Goal: Task Accomplishment & Management: Manage account settings

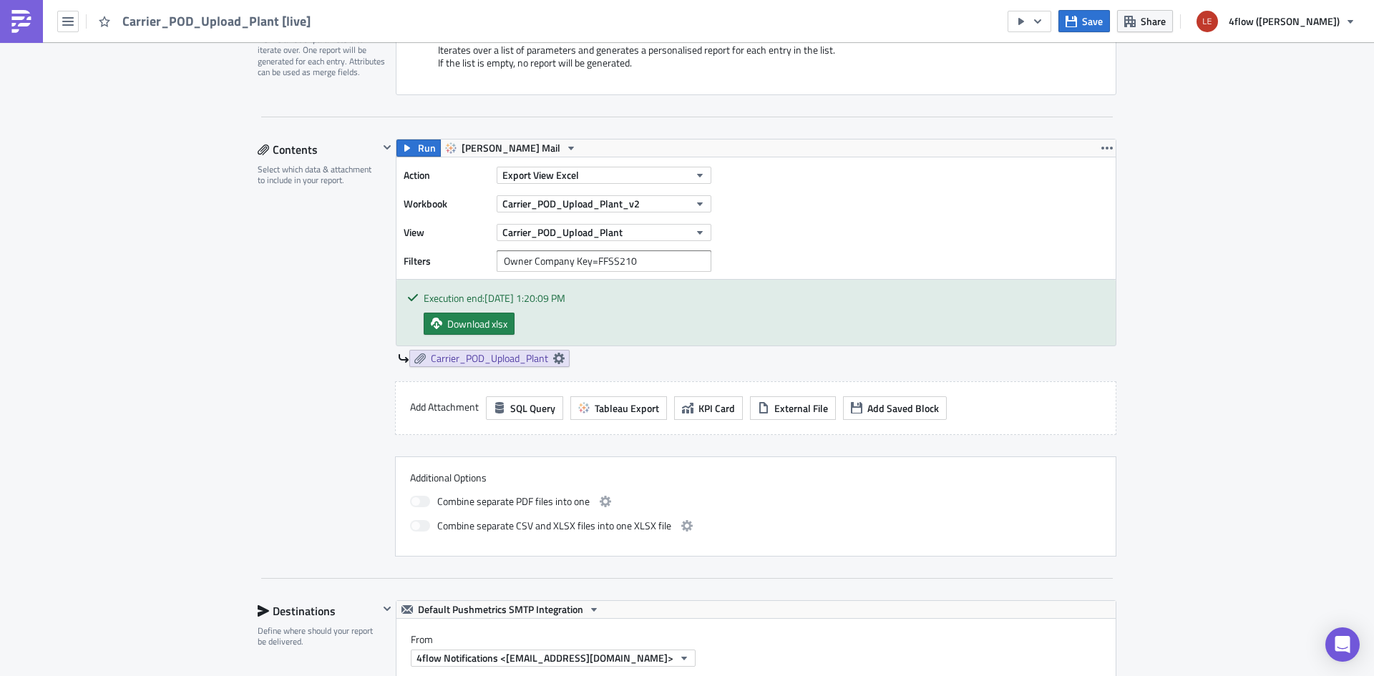
scroll to position [358, 0]
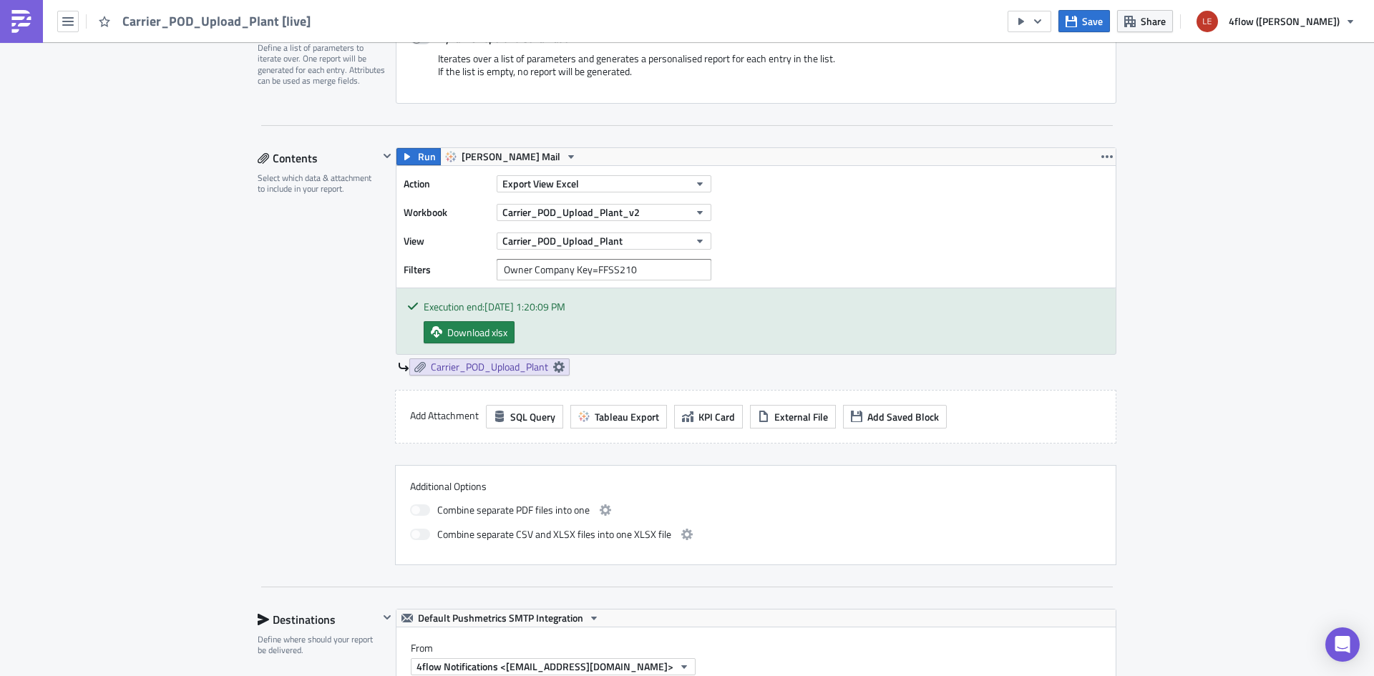
click at [175, 283] on div "Edit " Carrier_POD_Upload_Plant [live] " Settings Configure the basics of your …" at bounding box center [687, 594] width 1374 height 1820
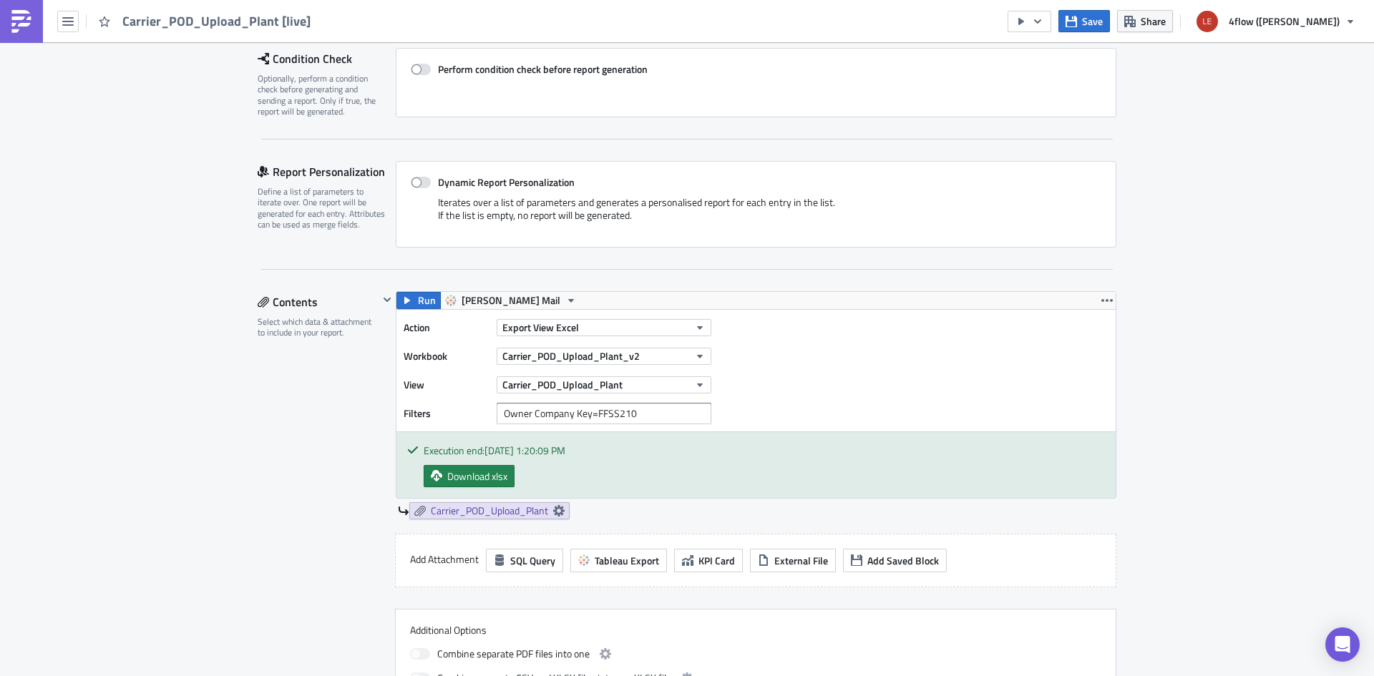
scroll to position [429, 0]
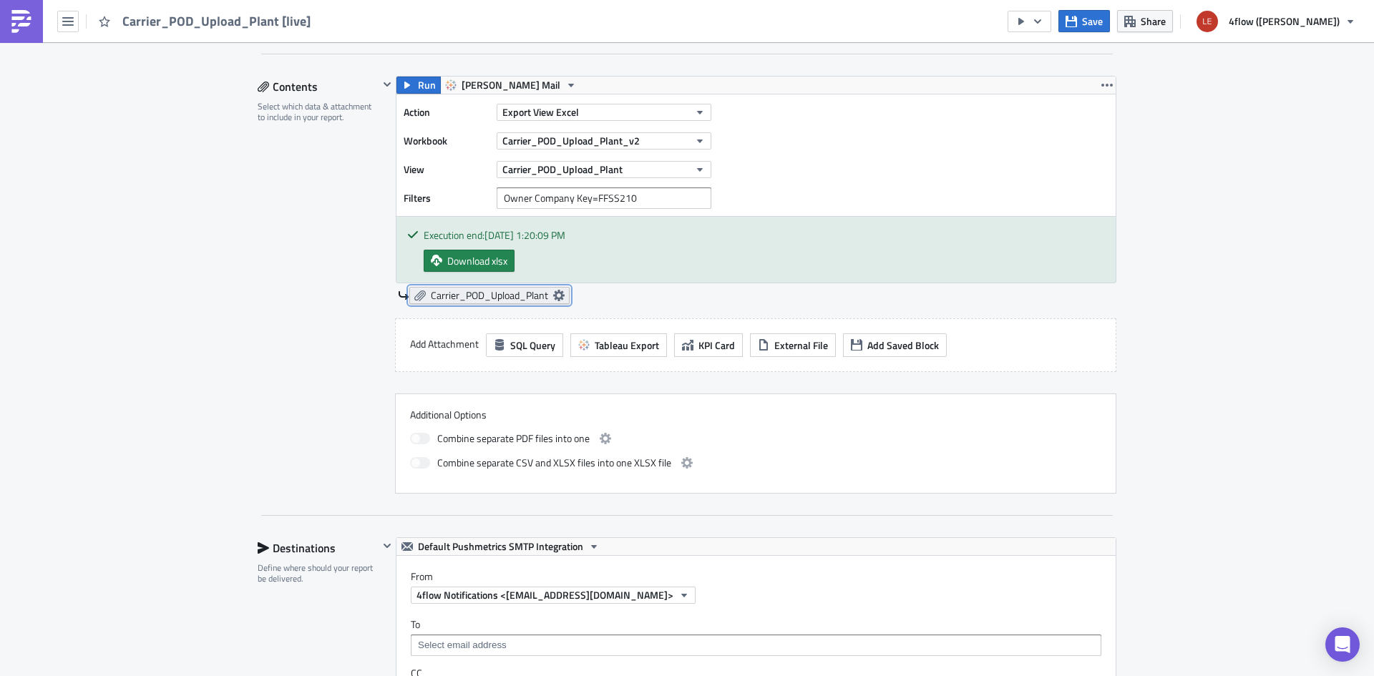
click at [541, 293] on span "Carrier_POD_Upload_Plant" at bounding box center [489, 295] width 117 height 13
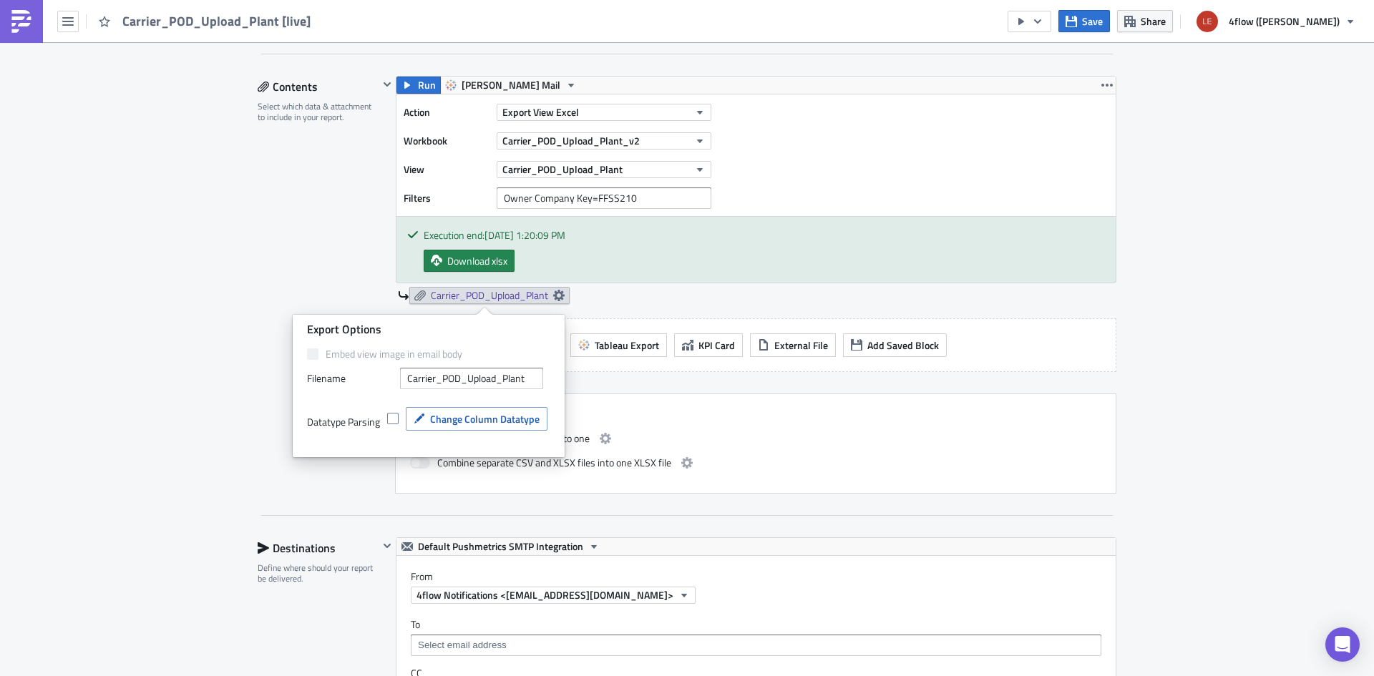
click at [502, 404] on div "Datatype Parsing Change Column Datatype" at bounding box center [428, 427] width 243 height 54
click at [502, 410] on button "Change Column Datatype" at bounding box center [477, 419] width 142 height 24
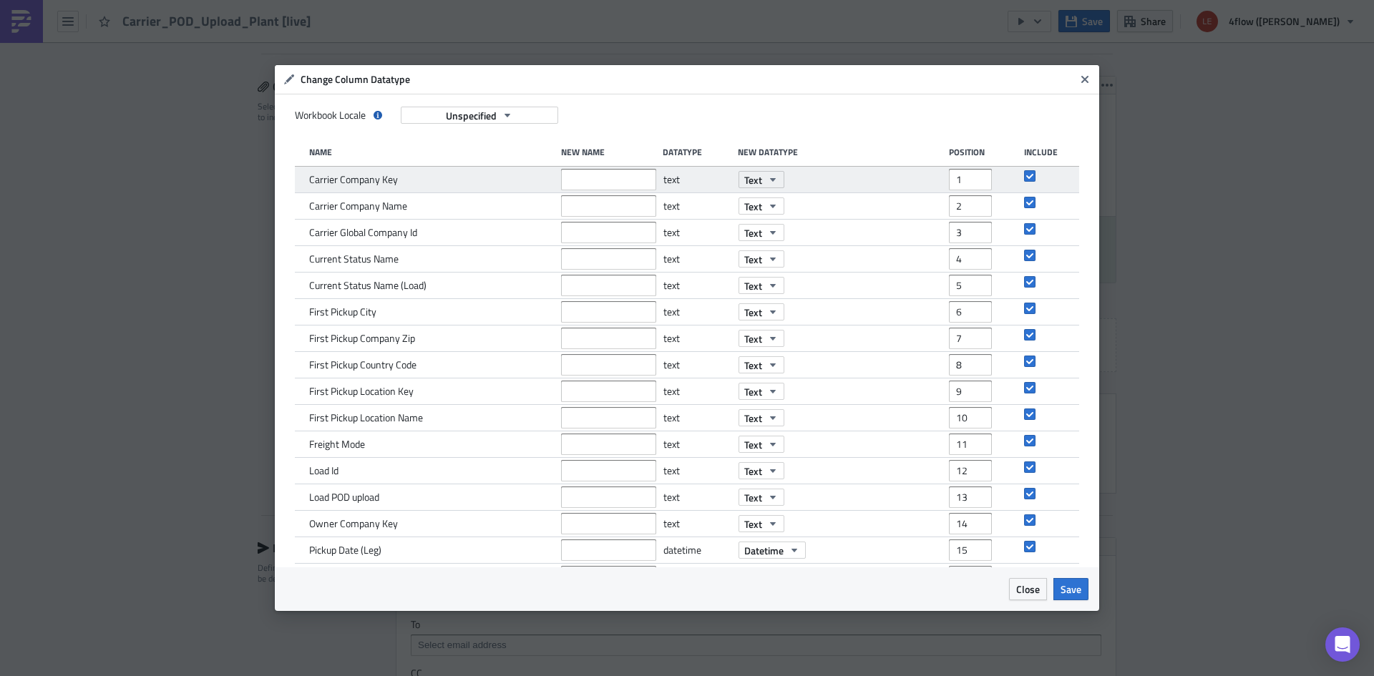
click at [997, 183] on div "1" at bounding box center [983, 180] width 68 height 26
click at [975, 182] on input "1" at bounding box center [970, 179] width 43 height 21
click at [949, 178] on input "1" at bounding box center [970, 179] width 43 height 21
drag, startPoint x: 968, startPoint y: 175, endPoint x: 954, endPoint y: 180, distance: 14.8
click at [968, 175] on input "2" at bounding box center [970, 179] width 43 height 21
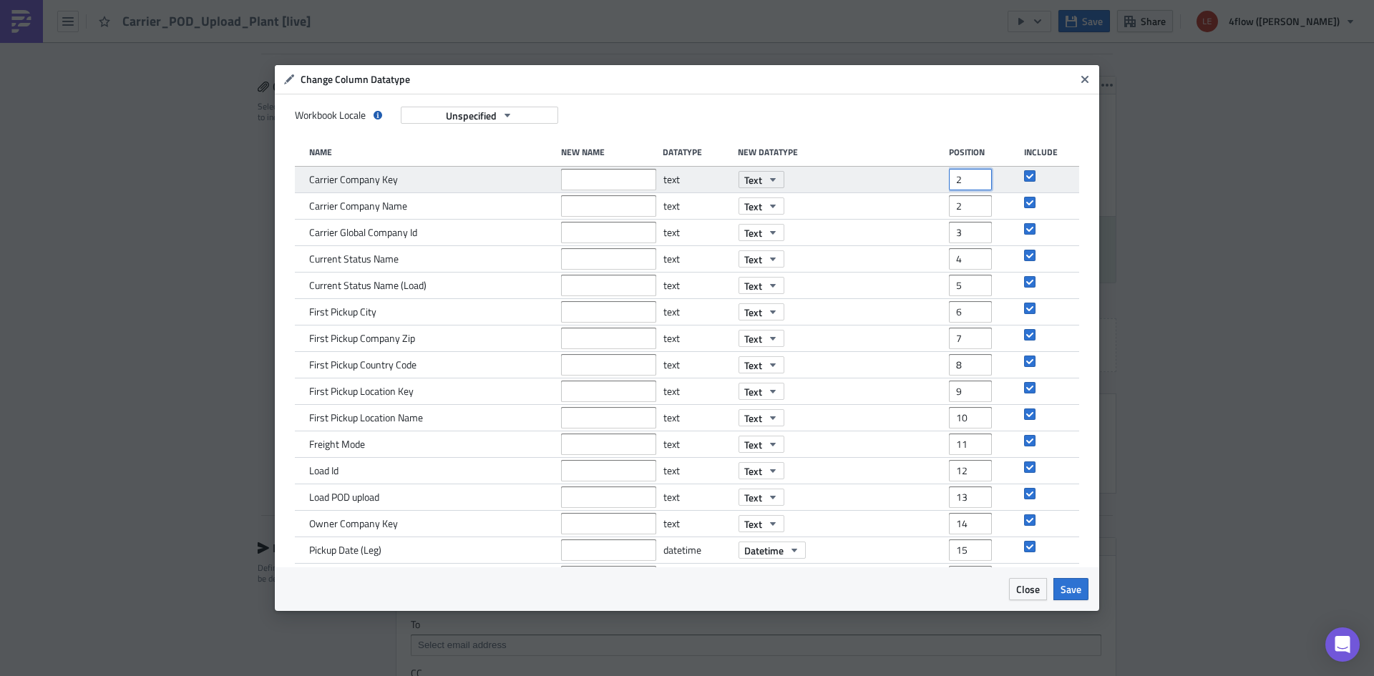
drag, startPoint x: 958, startPoint y: 181, endPoint x: 867, endPoint y: 175, distance: 91.1
click at [867, 175] on div "Carrier Company Key text Text 2" at bounding box center [687, 180] width 784 height 26
click at [950, 178] on input "6" at bounding box center [970, 179] width 43 height 21
click at [966, 175] on input "7" at bounding box center [970, 179] width 43 height 21
type input "6"
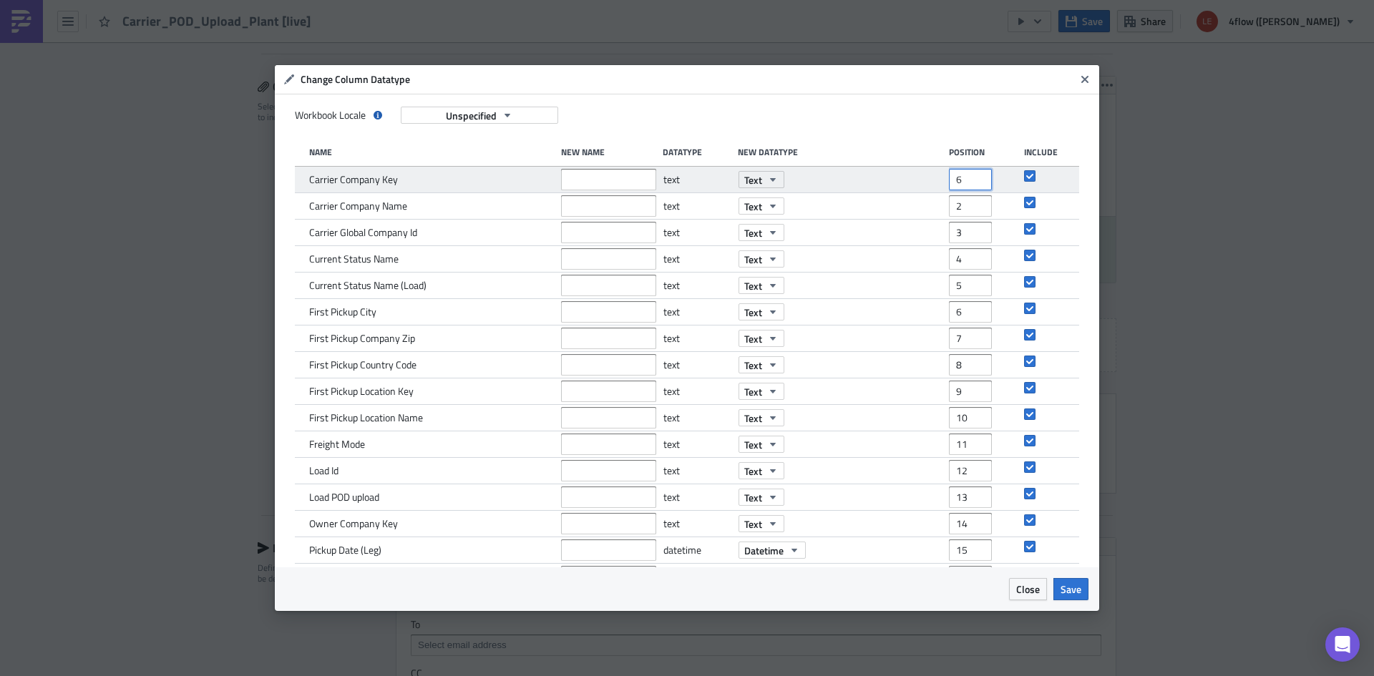
click at [972, 188] on input "6" at bounding box center [970, 179] width 43 height 21
click at [956, 183] on input "6" at bounding box center [970, 179] width 43 height 21
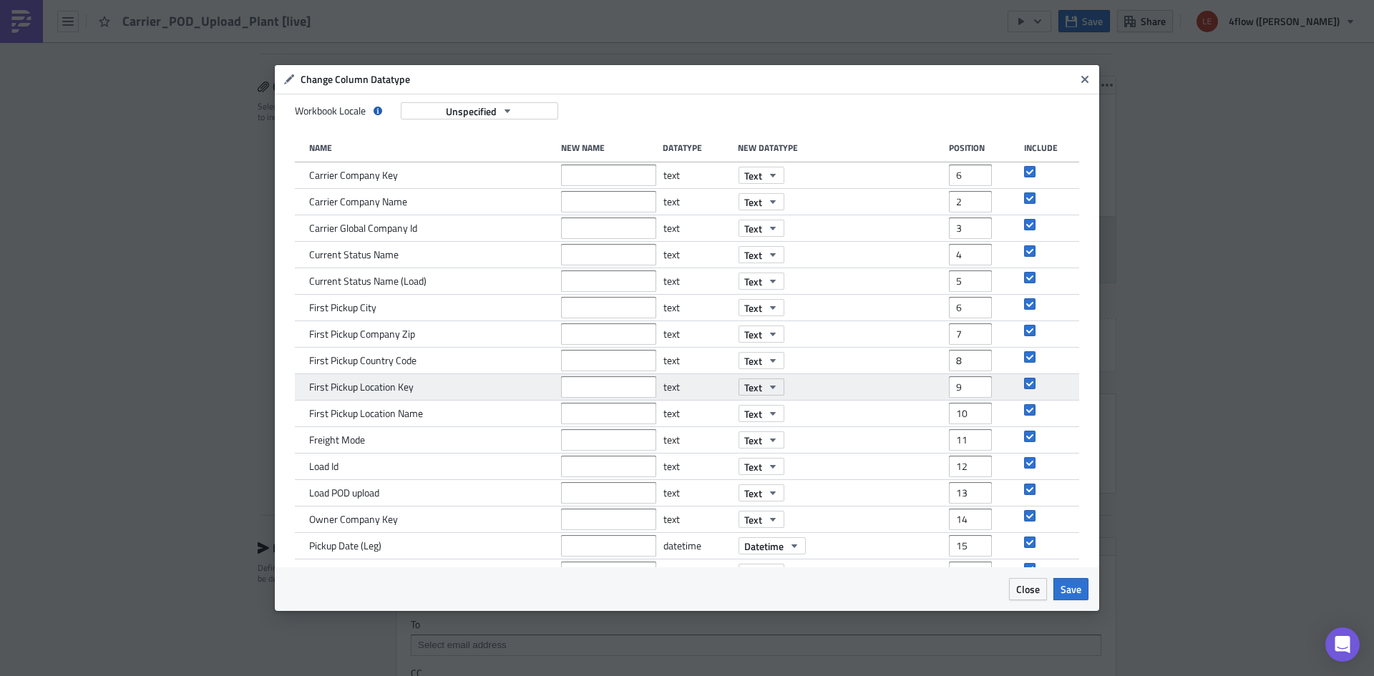
scroll to position [0, 0]
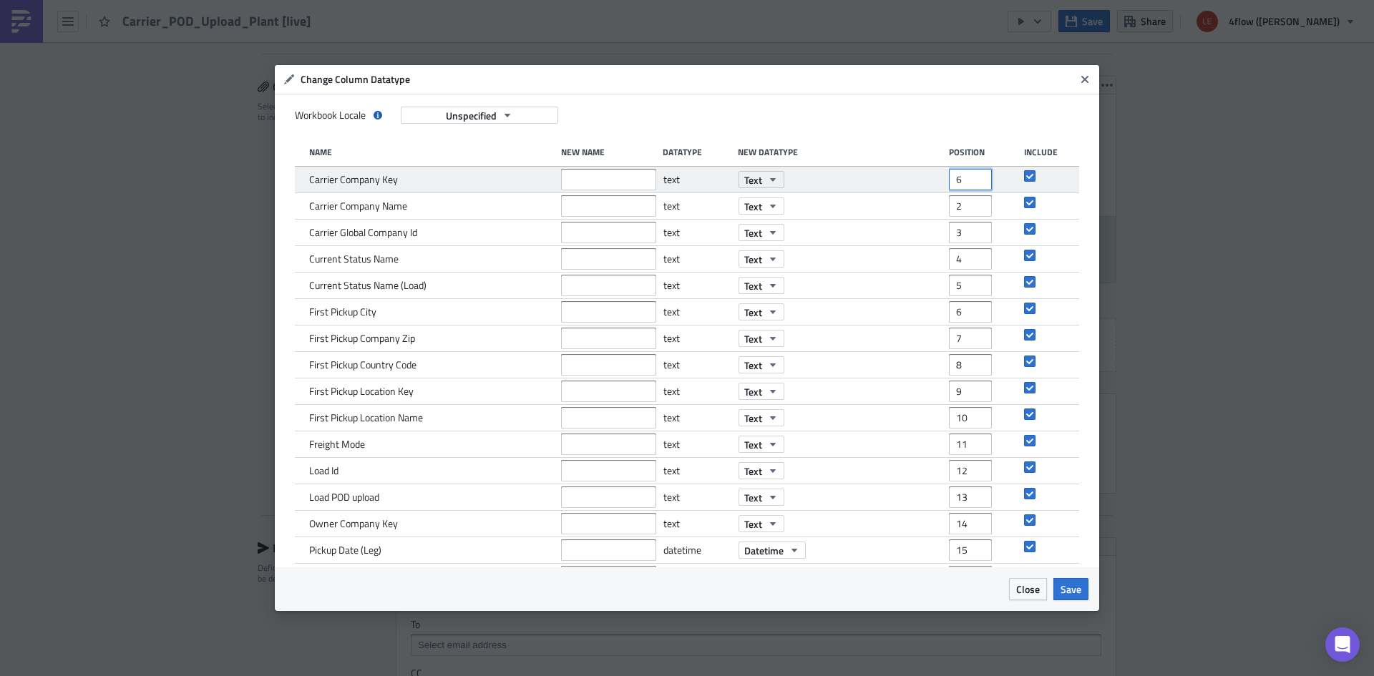
click at [949, 187] on input "6" at bounding box center [970, 179] width 43 height 21
click at [956, 175] on input "6" at bounding box center [970, 179] width 43 height 21
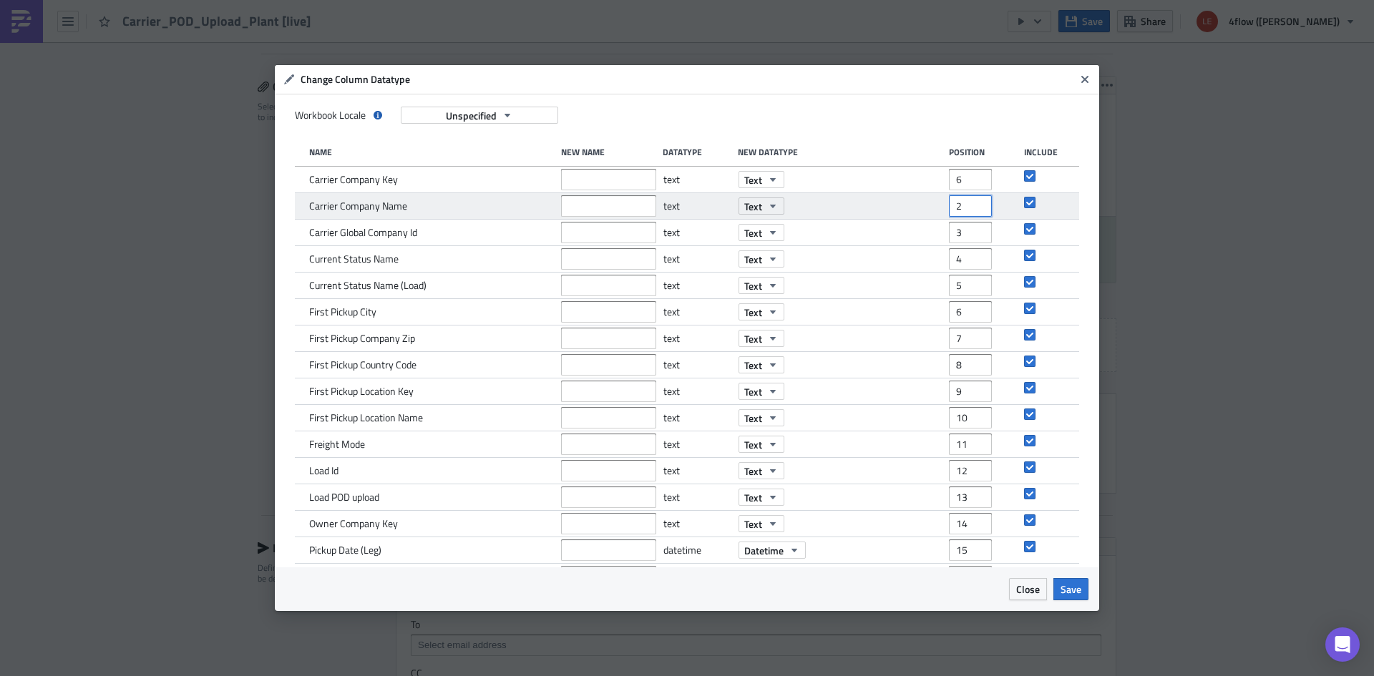
click at [949, 208] on input "2" at bounding box center [970, 205] width 43 height 21
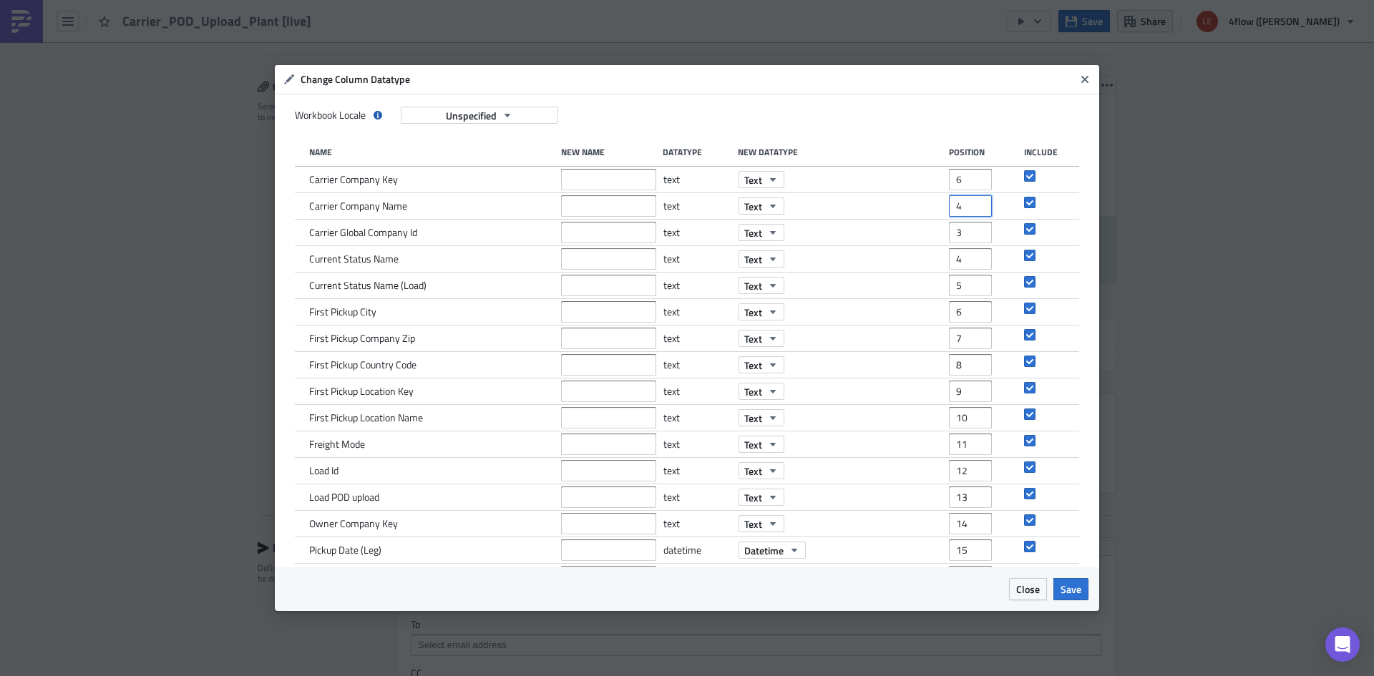
type input "4"
type input "5"
type input "11"
type input "10"
type input "18"
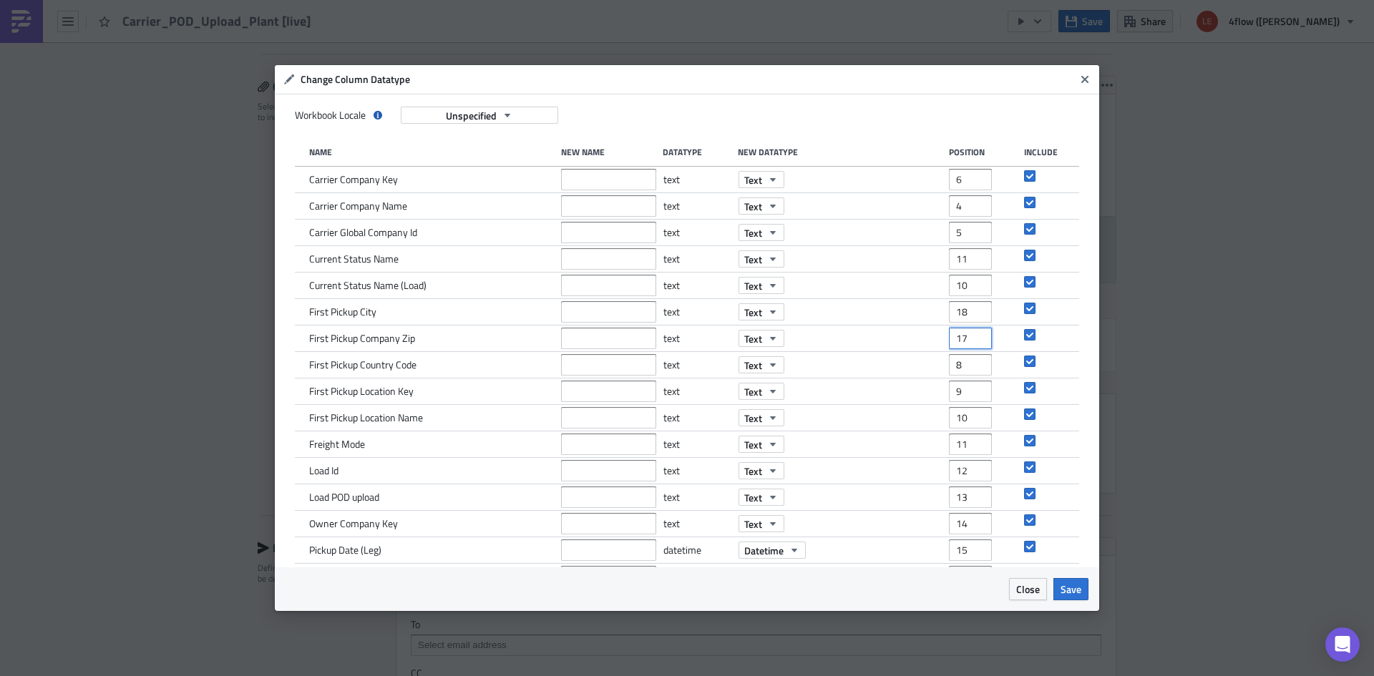
type input "17"
type input "19"
type input "15"
type input "16"
type input "13"
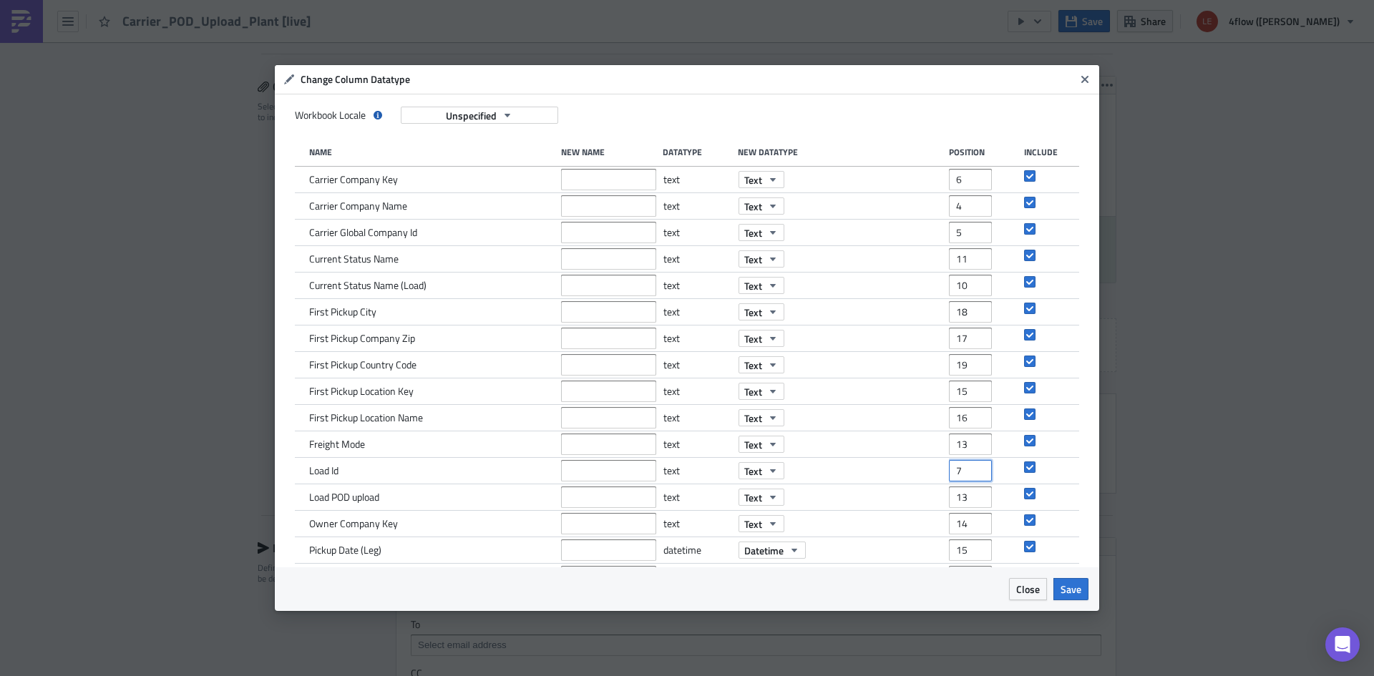
type input "7"
type input "25"
type input "2"
type input "29"
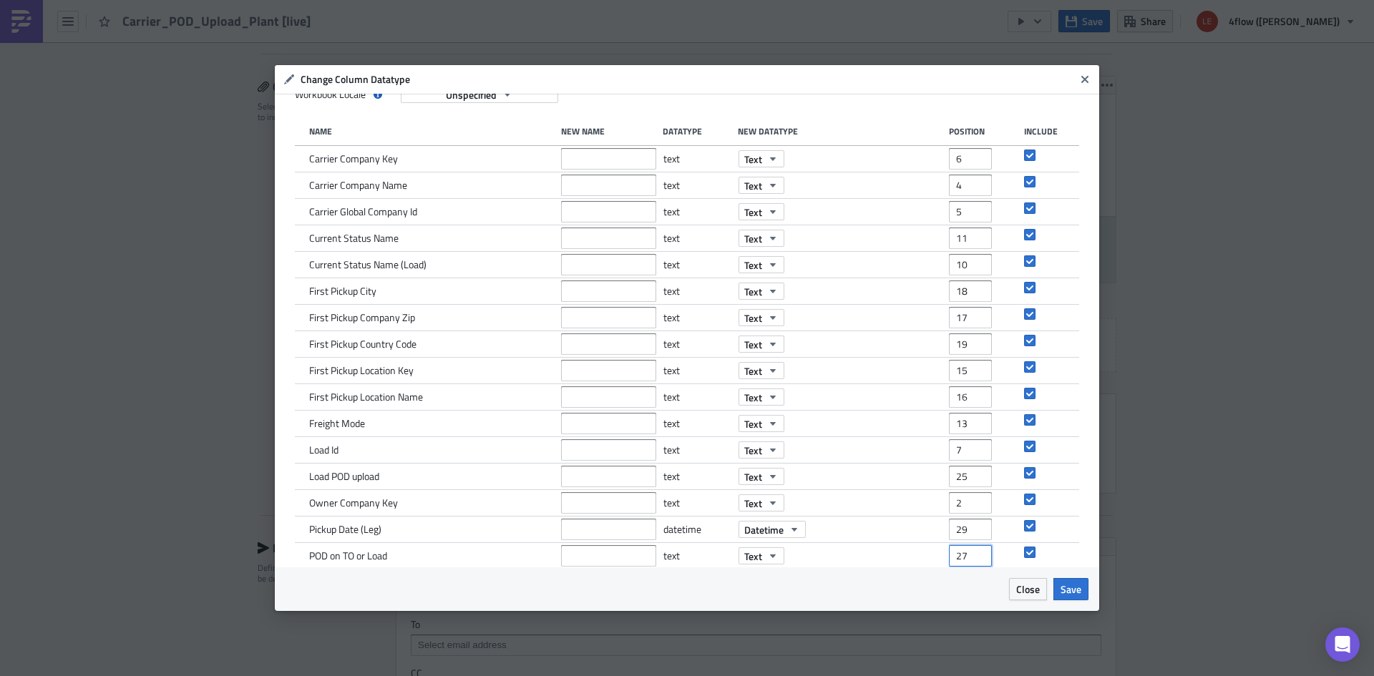
type input "27"
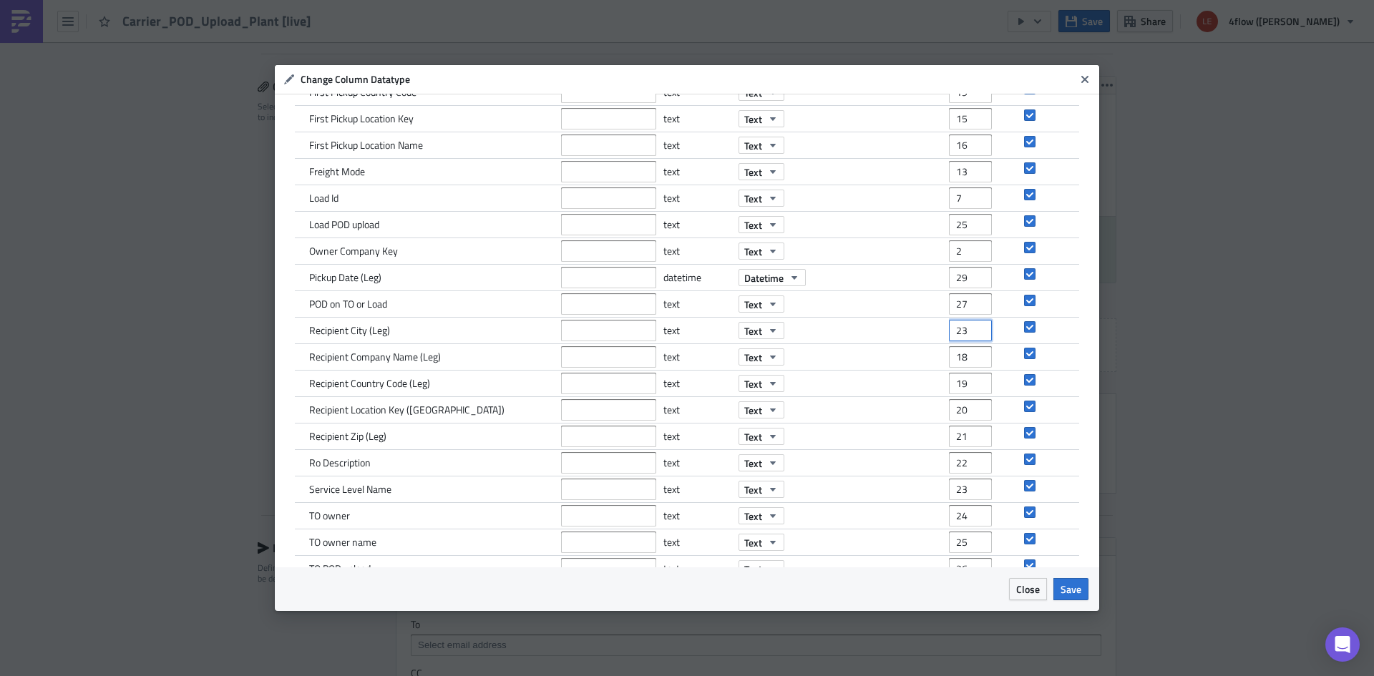
type input "23"
type input "21"
type input "24"
type input "20"
type input "22"
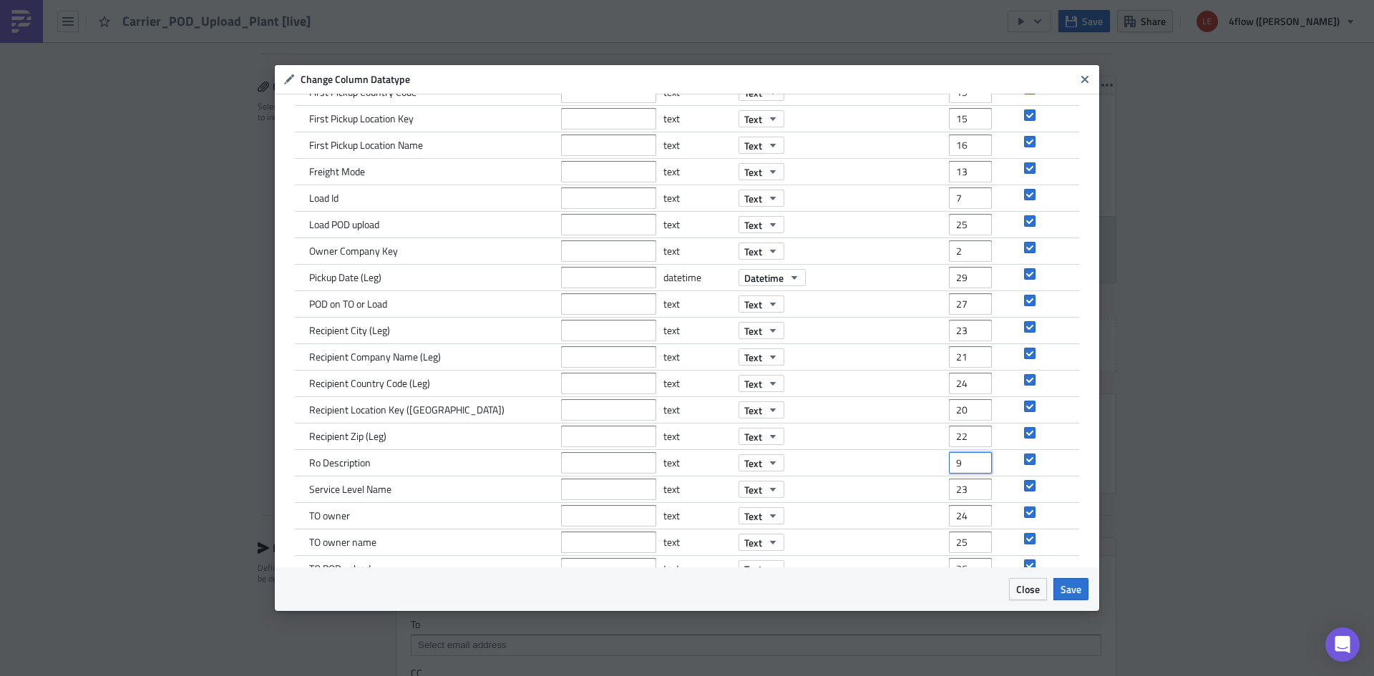
type input "9"
type input "12"
type input "28"
type input "3"
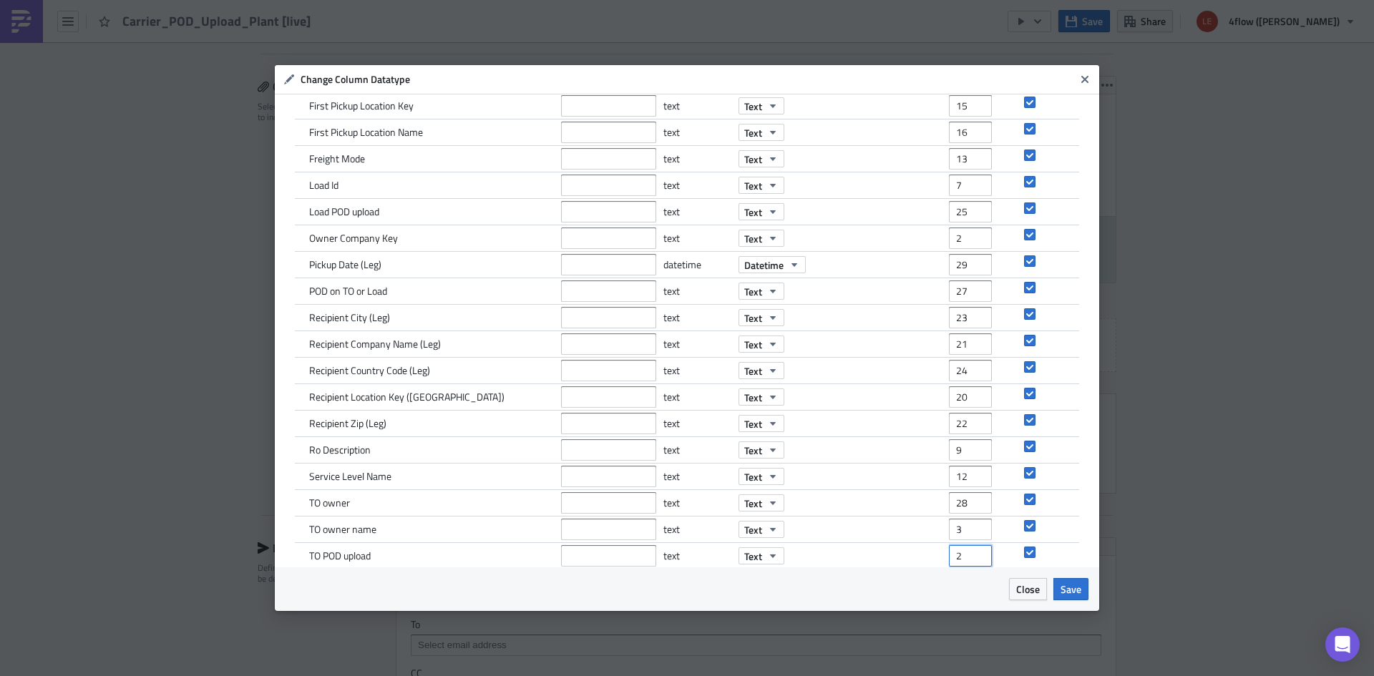
type input "26"
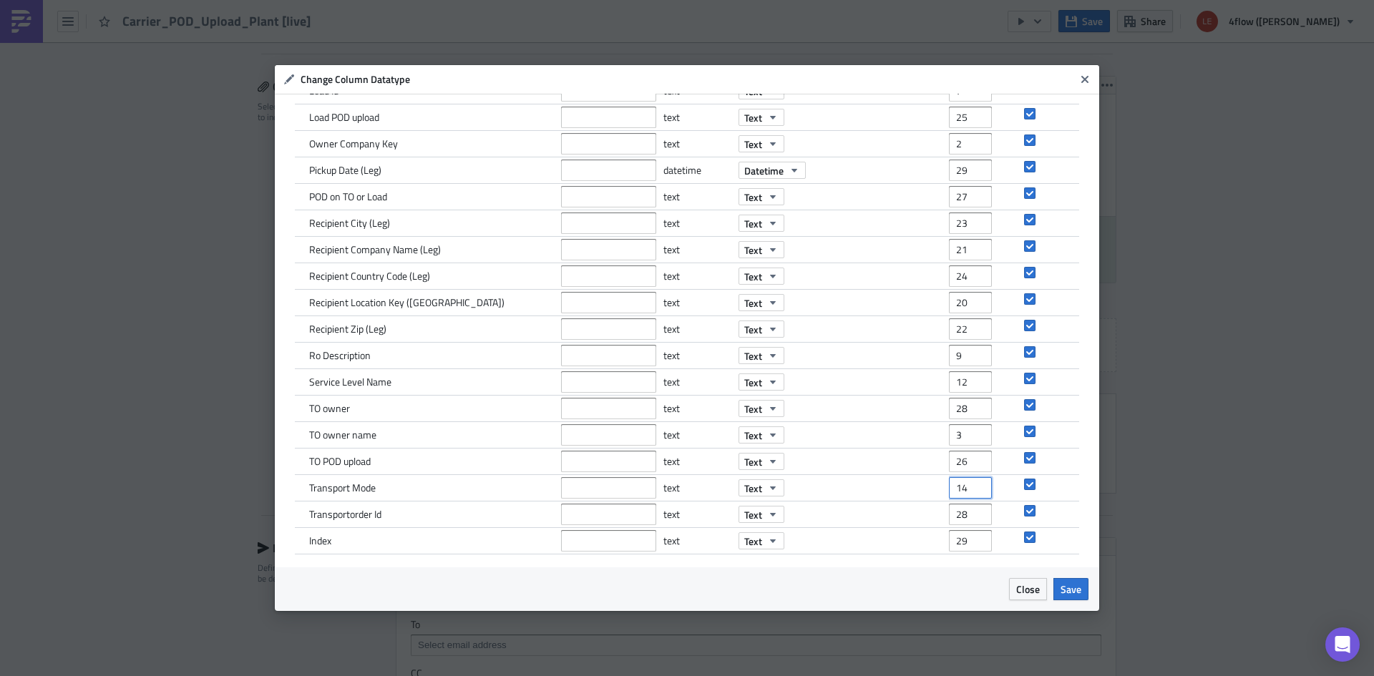
type input "14"
type input "8"
type input "1"
click at [1068, 595] on span "Save" at bounding box center [1071, 589] width 21 height 15
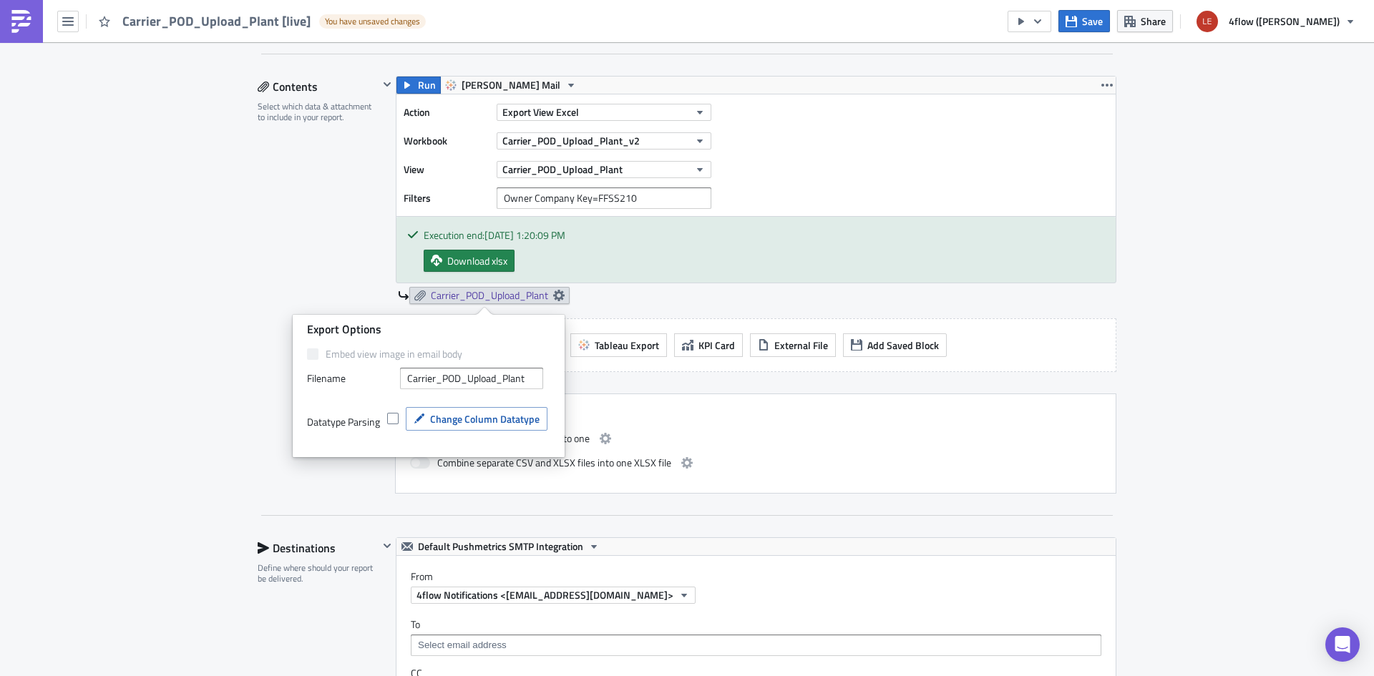
click at [309, 264] on div "Contents Select which data & attachment to include in your report." at bounding box center [318, 285] width 121 height 418
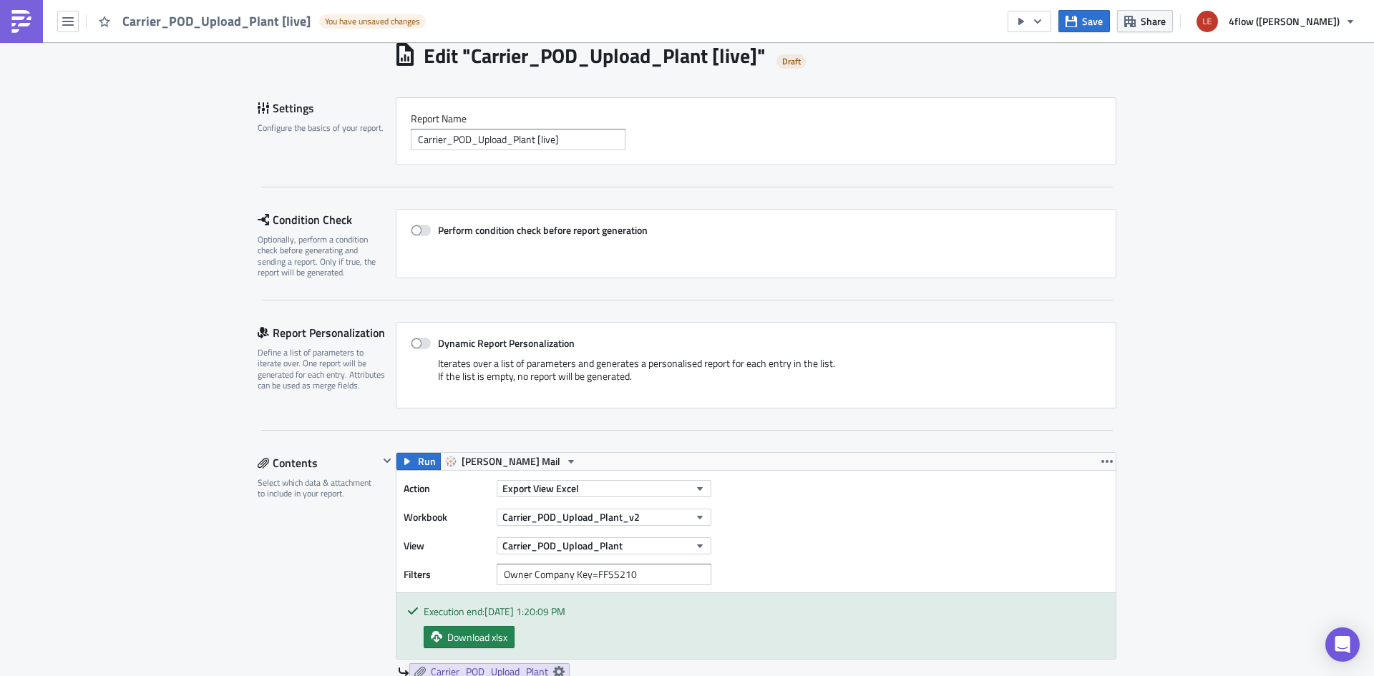
scroll to position [0, 0]
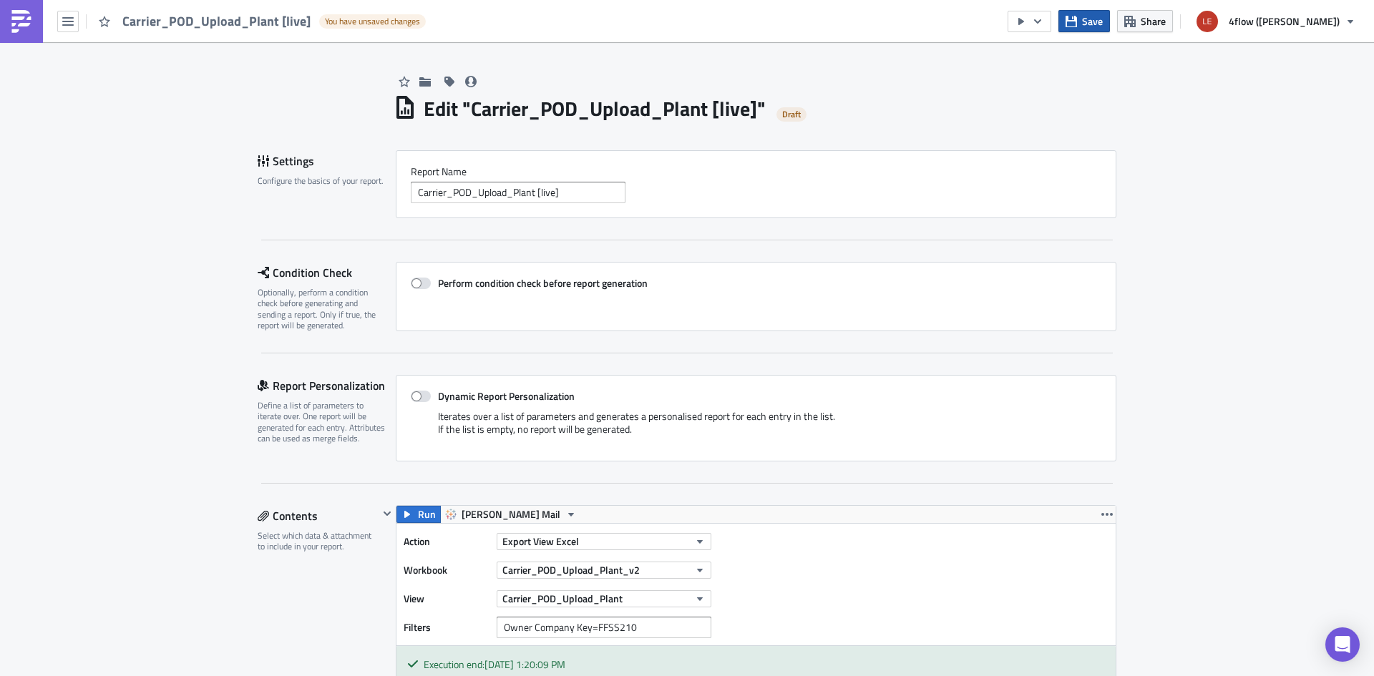
click at [1103, 24] on span "Save" at bounding box center [1092, 21] width 21 height 15
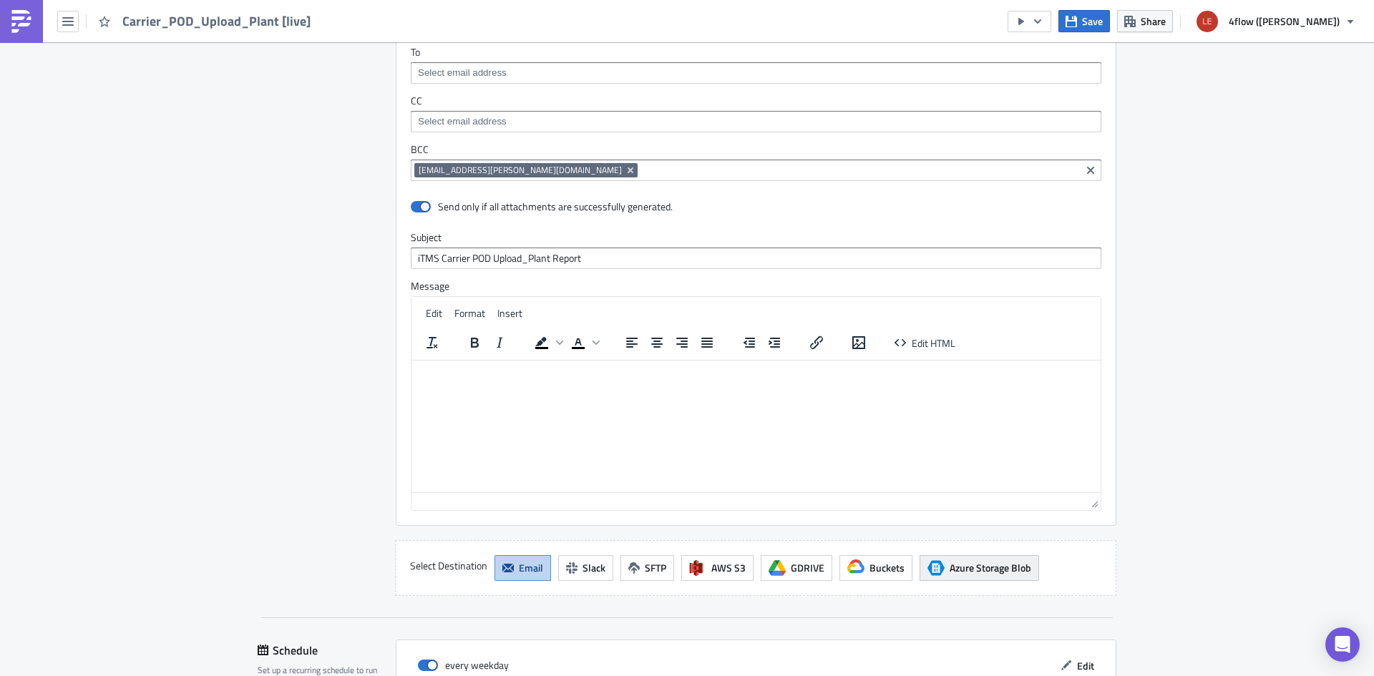
scroll to position [1184, 0]
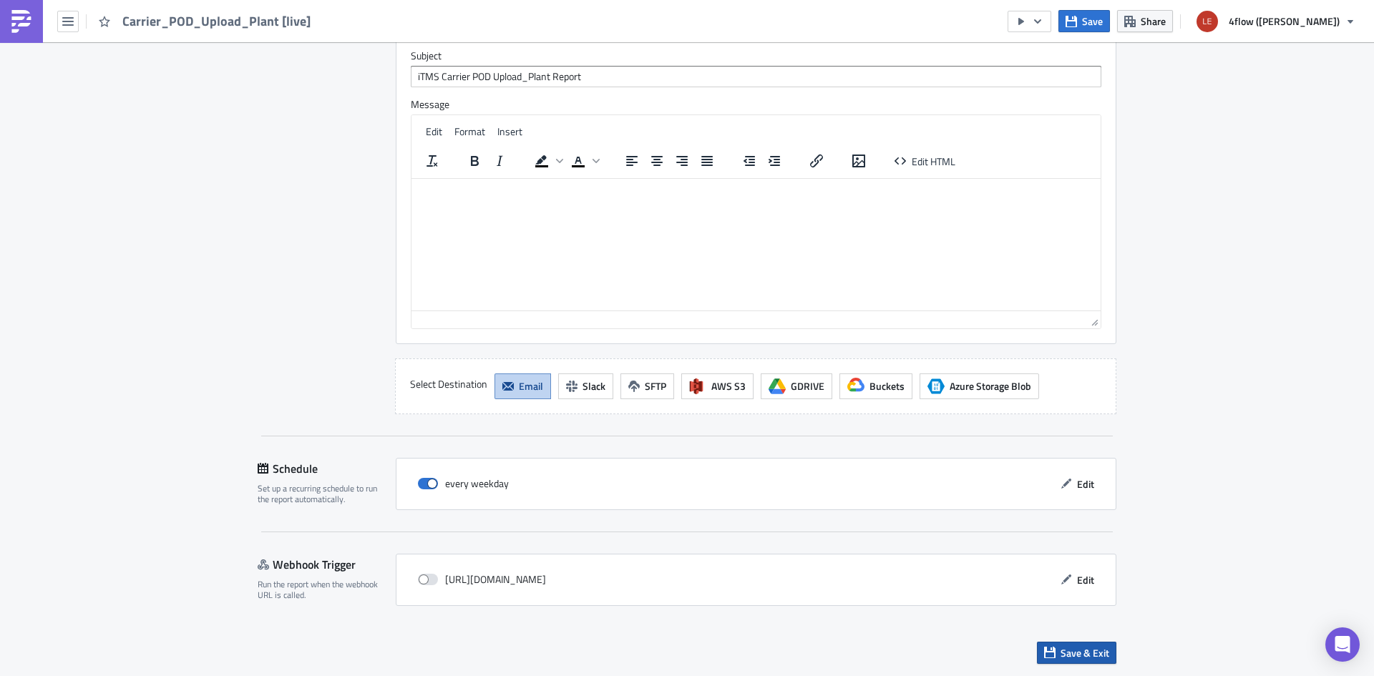
click at [1074, 654] on span "Save & Exit" at bounding box center [1085, 653] width 49 height 15
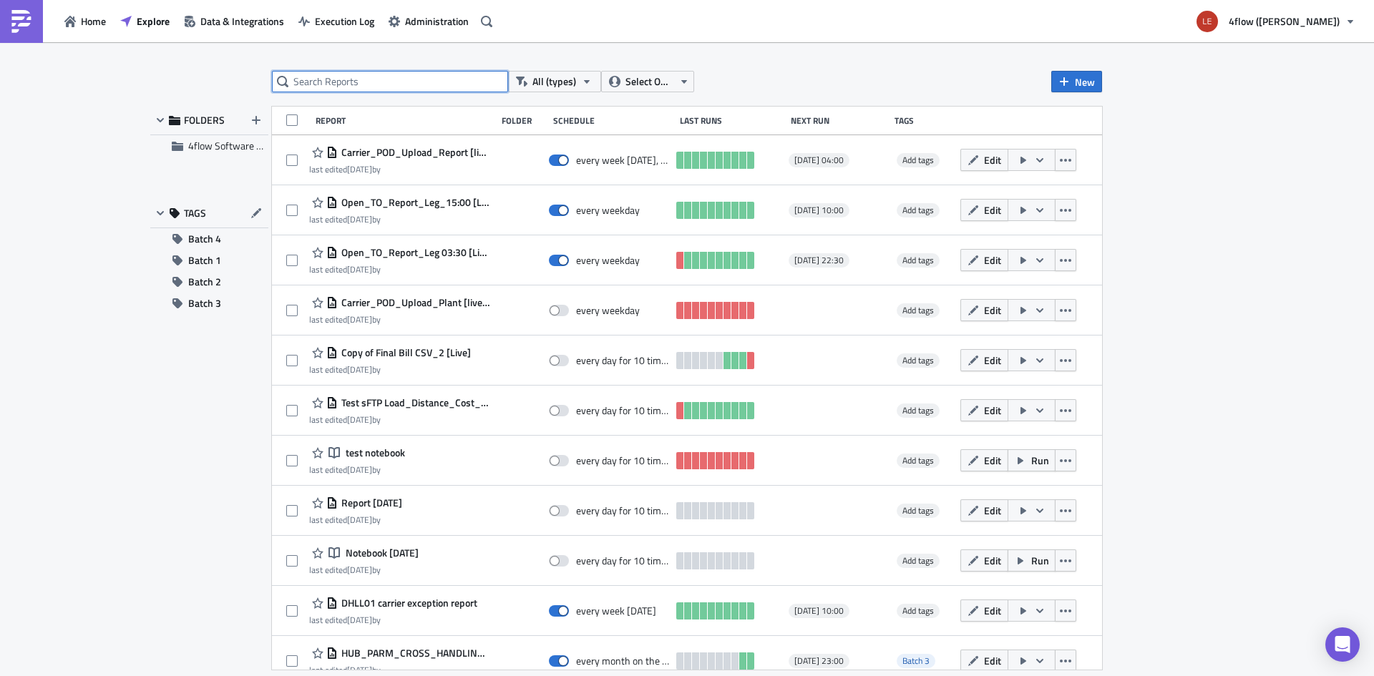
click at [378, 82] on input "text" at bounding box center [390, 81] width 236 height 21
type input "pod"
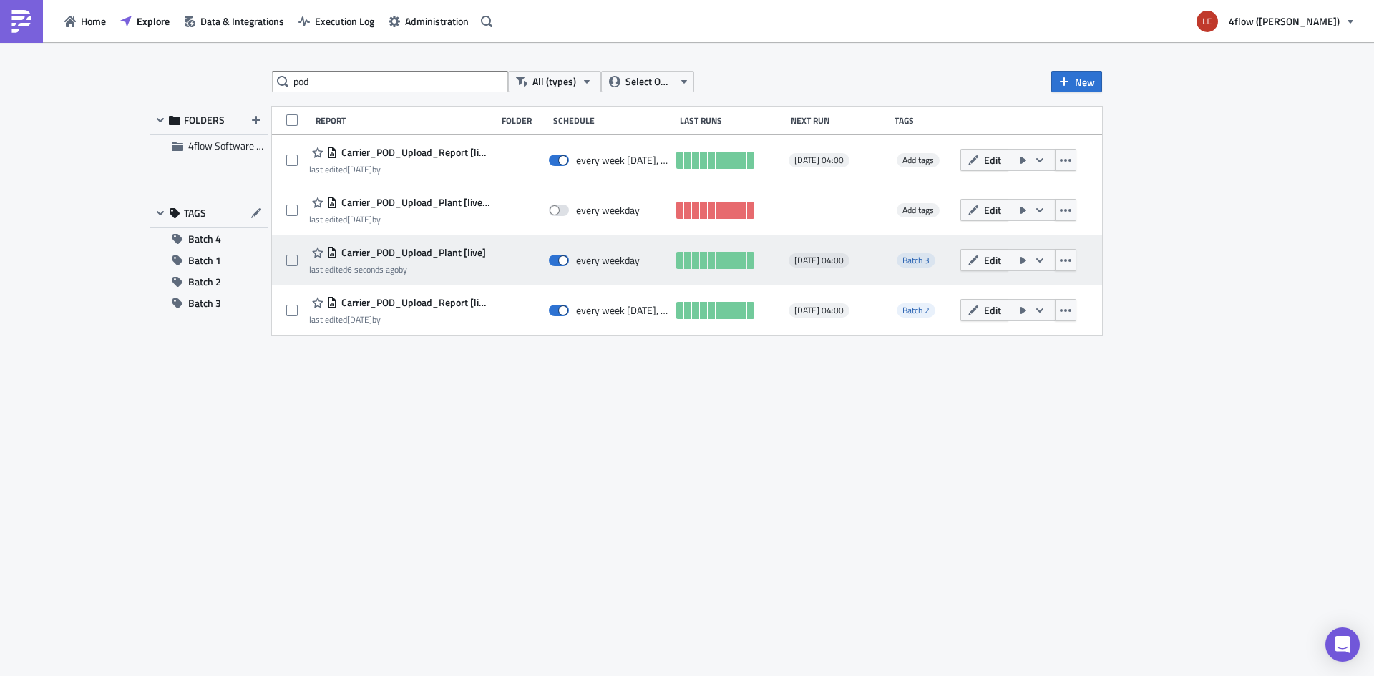
click at [372, 261] on div "Carrier_POD_Upload_Plant [live]" at bounding box center [397, 252] width 177 height 17
click at [434, 247] on span "Carrier_POD_Upload_Plant [live]" at bounding box center [412, 252] width 148 height 13
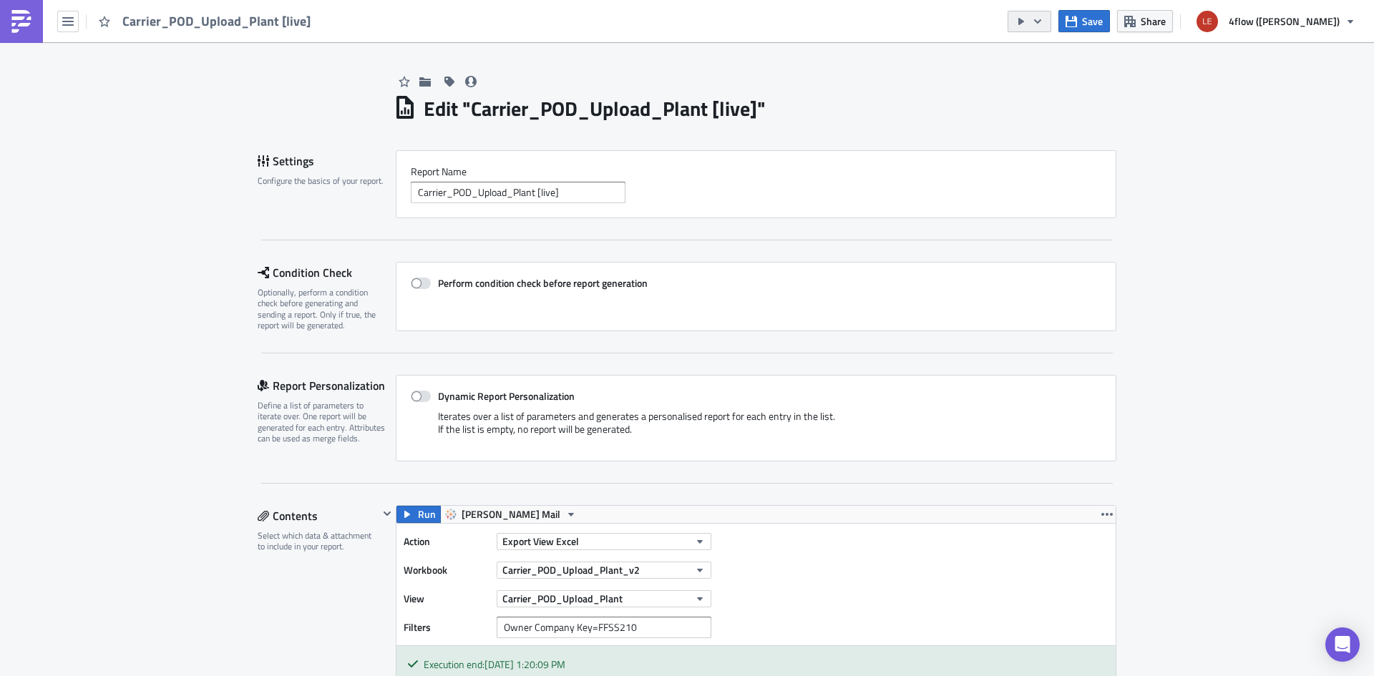
click at [1044, 26] on icon "button" at bounding box center [1037, 21] width 11 height 11
click at [1173, 79] on div "Run Report" at bounding box center [1133, 79] width 112 height 14
click at [55, 24] on div "Carrier_POD_Upload_Plant [live]" at bounding box center [159, 21] width 319 height 42
click at [69, 16] on icon "button" at bounding box center [67, 21] width 11 height 11
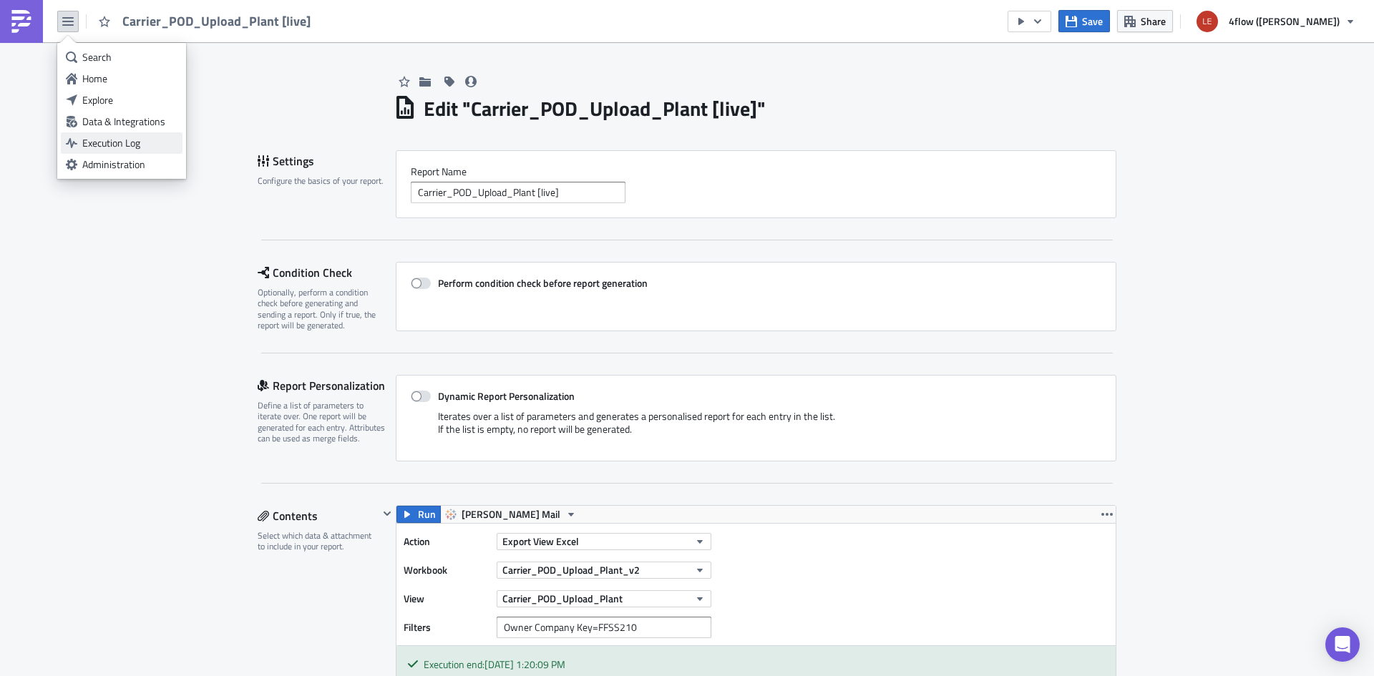
click at [120, 142] on div "Execution Log" at bounding box center [129, 143] width 95 height 14
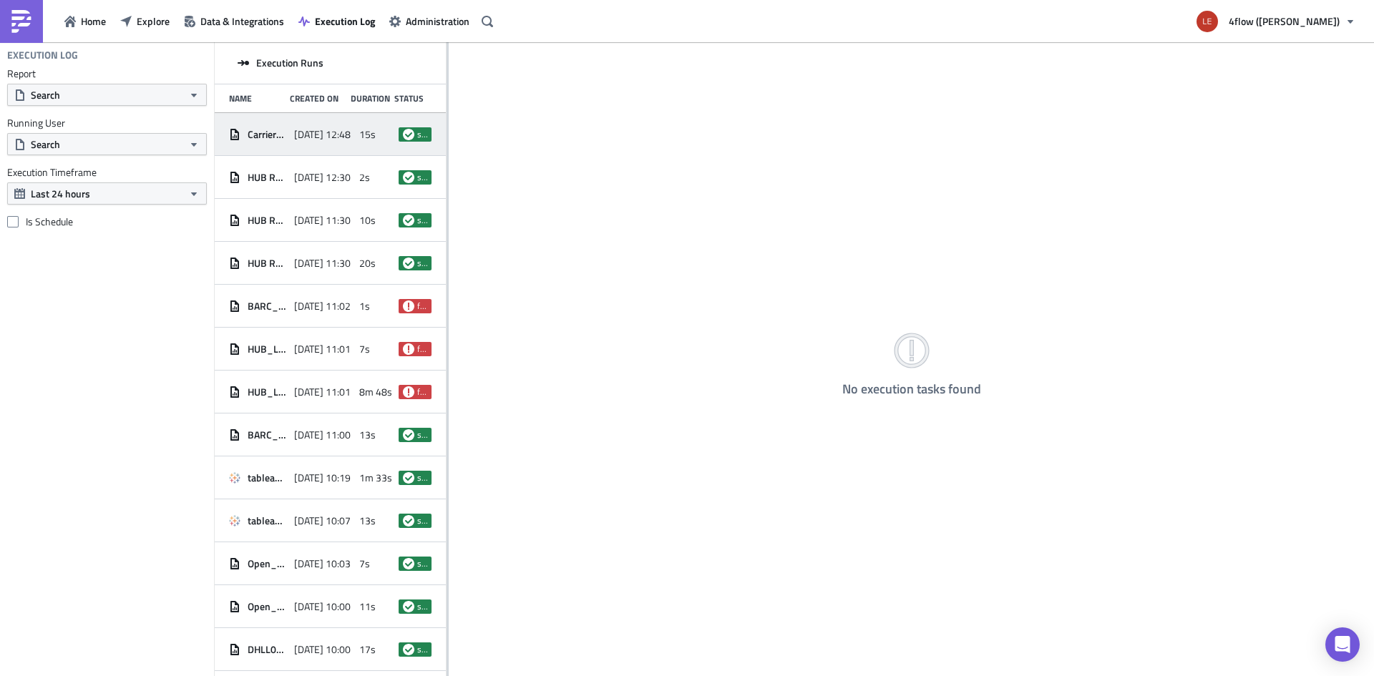
click at [304, 140] on span "[DATE] 12:48" at bounding box center [322, 134] width 57 height 13
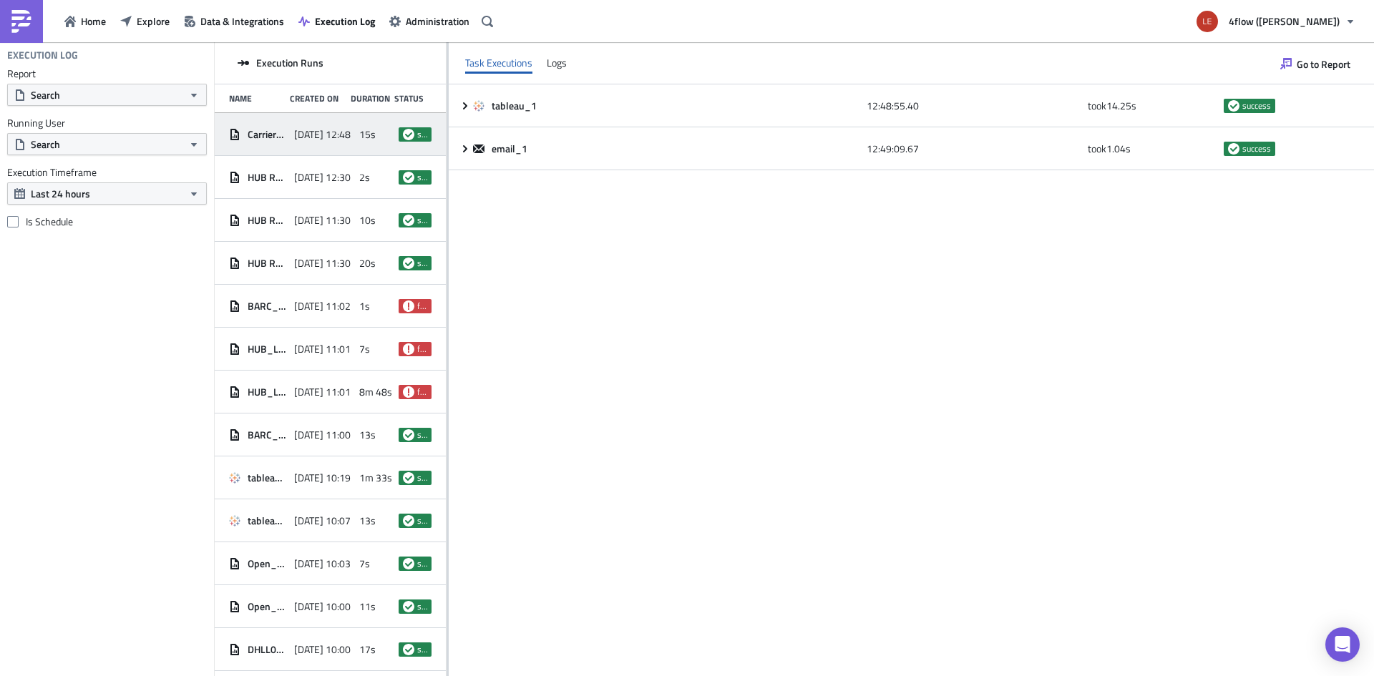
drag, startPoint x: 908, startPoint y: 358, endPoint x: 818, endPoint y: 277, distance: 121.1
click at [908, 359] on div "tableau_1 12:48:55.40 took 14.25 s success email_1 12:49:09.67 took 1.04 s succ…" at bounding box center [911, 379] width 925 height 591
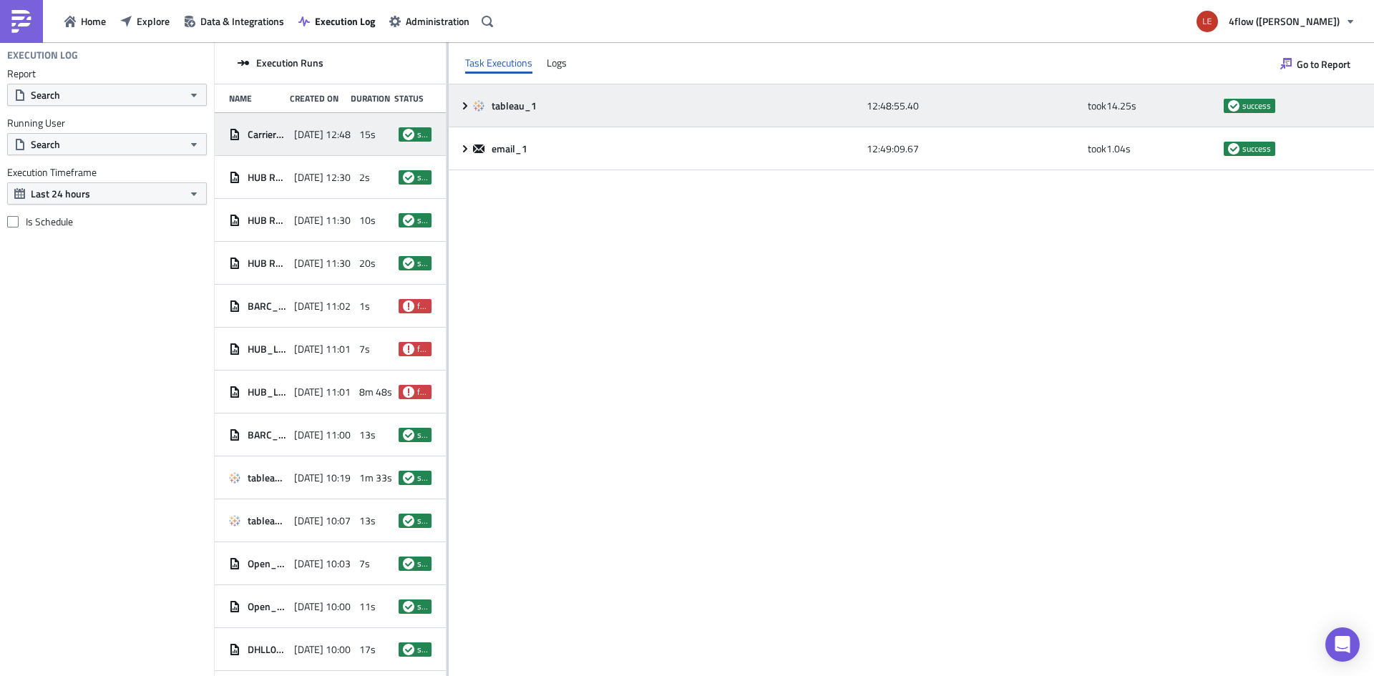
click at [464, 100] on icon at bounding box center [464, 105] width 11 height 11
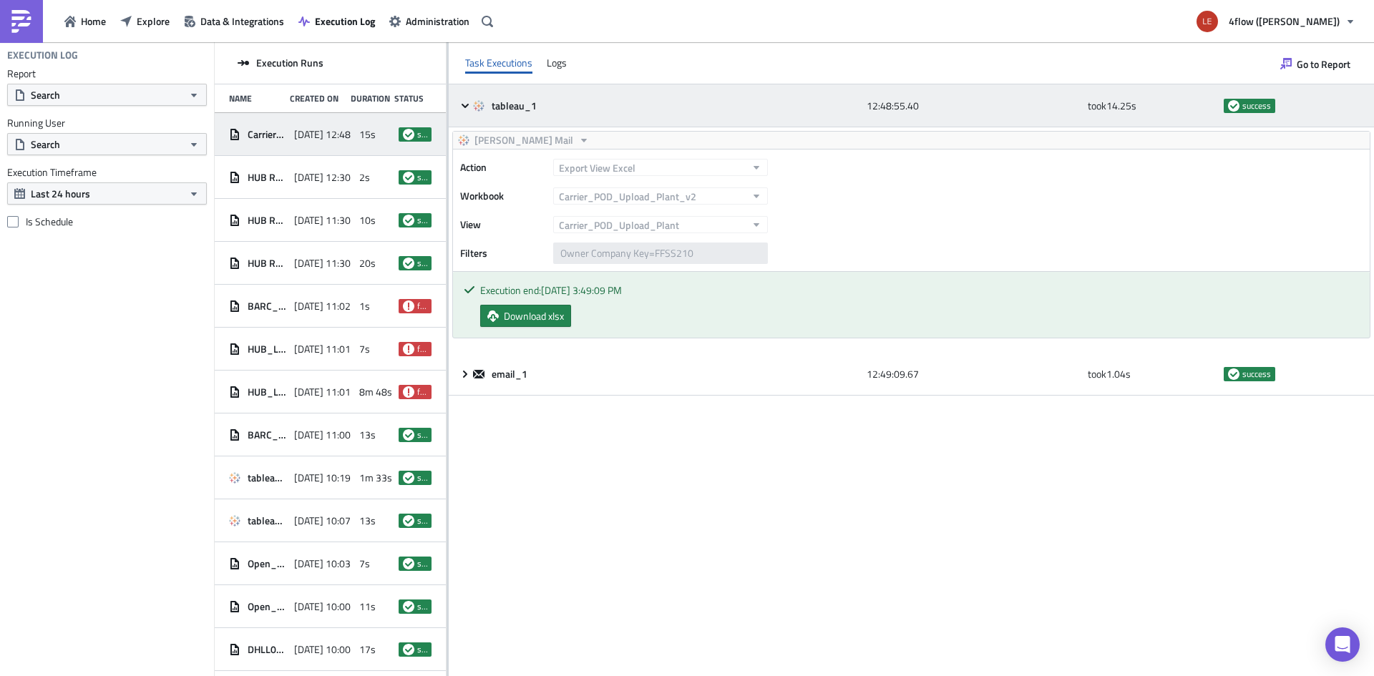
click at [465, 105] on icon at bounding box center [464, 105] width 11 height 11
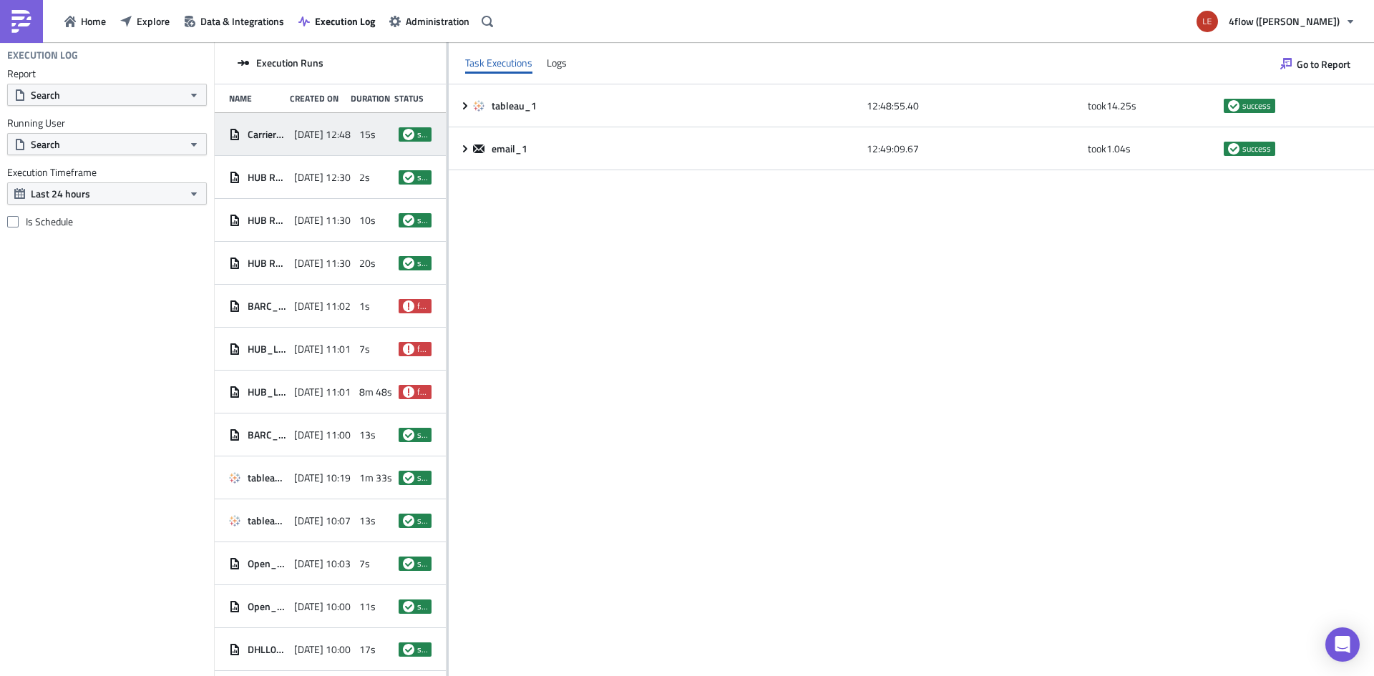
click at [724, 578] on div "tableau_1 12:48:55.40 took 14.25 s success email_1 12:49:09.67 took 1.04 s succ…" at bounding box center [911, 379] width 925 height 591
